Goal: Book appointment/travel/reservation: Book appointment/travel/reservation

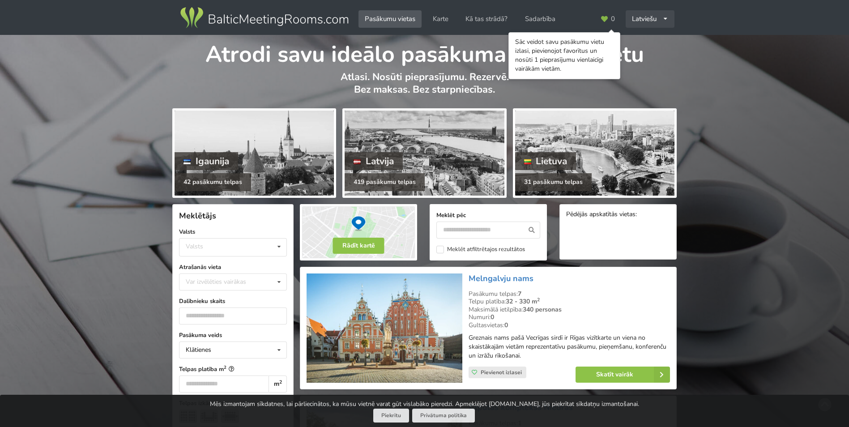
click at [664, 20] on icon at bounding box center [665, 19] width 6 height 6
click at [647, 37] on link "English" at bounding box center [649, 38] width 47 height 17
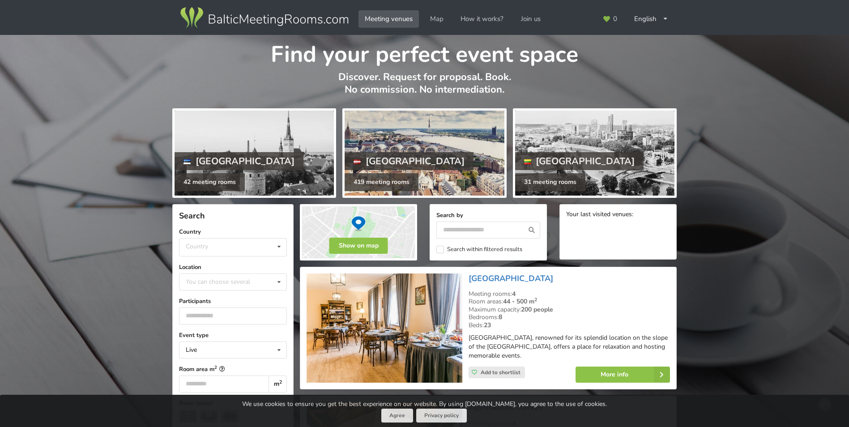
click at [365, 159] on div "[GEOGRAPHIC_DATA]" at bounding box center [409, 161] width 129 height 18
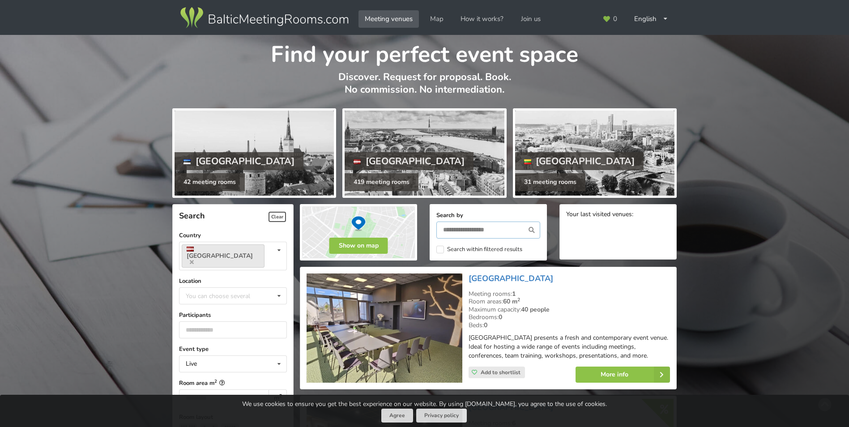
click at [477, 228] on input "text" at bounding box center [488, 229] width 104 height 17
type input "****"
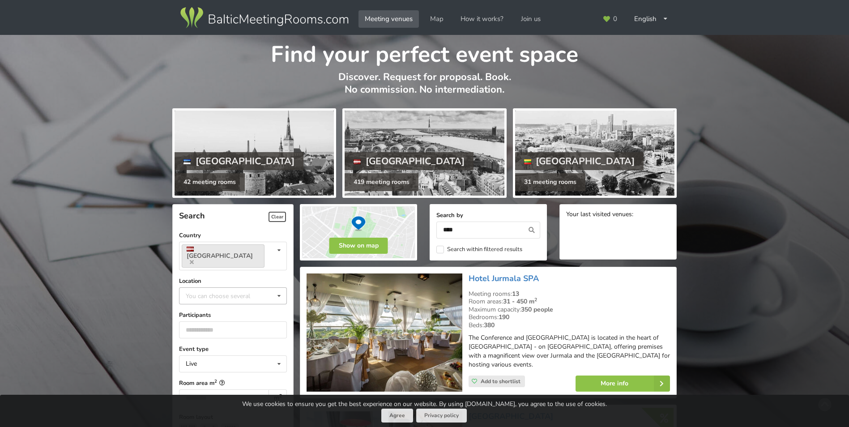
click at [279, 288] on icon at bounding box center [278, 296] width 13 height 17
click at [209, 387] on div "Riga" at bounding box center [232, 395] width 107 height 17
click at [231, 340] on input "number" at bounding box center [233, 348] width 108 height 17
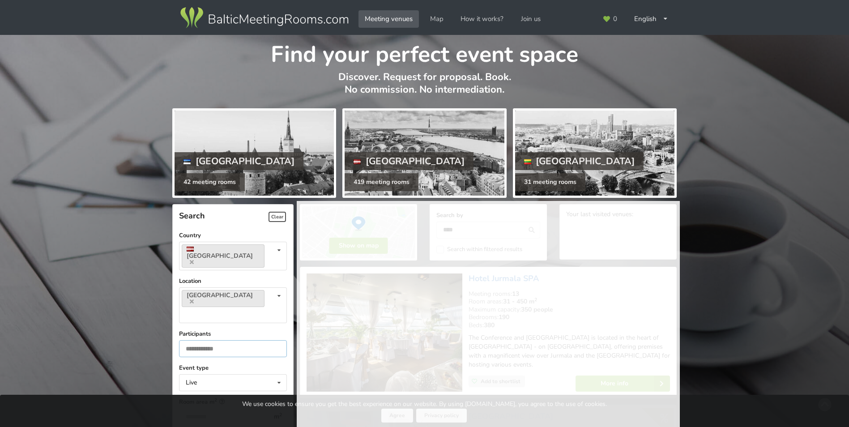
type input "*"
click at [278, 340] on input "*" at bounding box center [233, 348] width 108 height 17
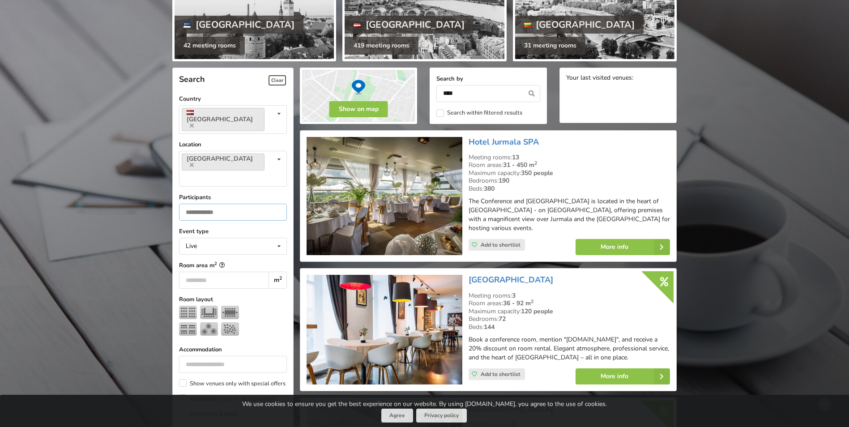
scroll to position [201, 0]
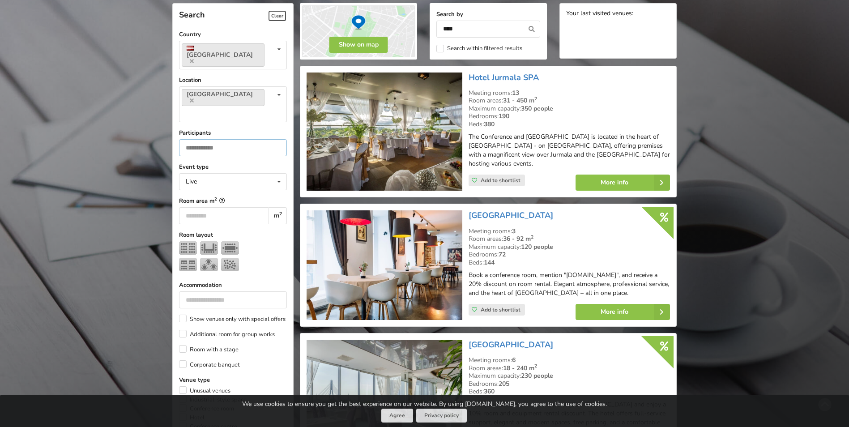
type input "**"
